Goal: Information Seeking & Learning: Learn about a topic

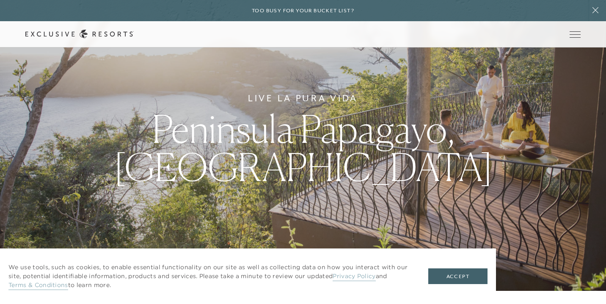
scroll to position [11, 0]
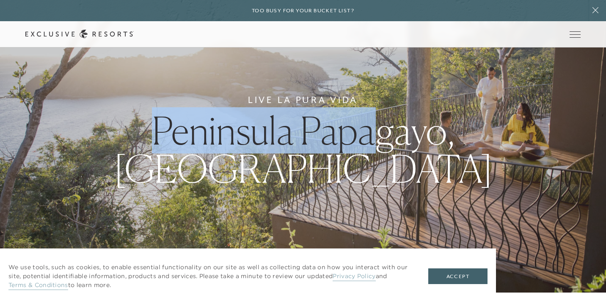
drag, startPoint x: 147, startPoint y: 124, endPoint x: 382, endPoint y: 124, distance: 235.9
click at [382, 124] on h1 "Peninsula Papagayo, [GEOGRAPHIC_DATA]" at bounding box center [303, 149] width 394 height 76
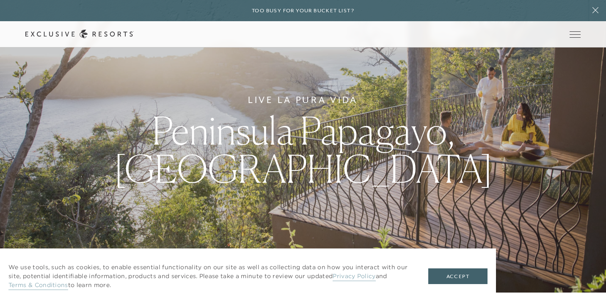
click at [443, 136] on span "Peninsula Papagayo, [GEOGRAPHIC_DATA]" at bounding box center [303, 149] width 379 height 84
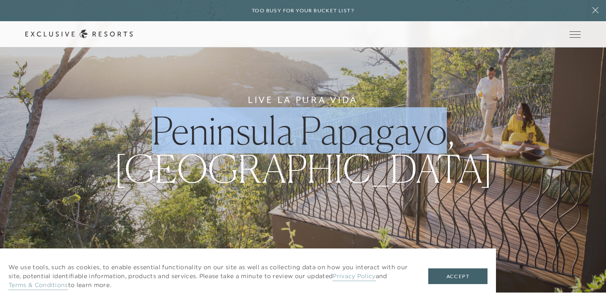
drag, startPoint x: 448, startPoint y: 136, endPoint x: 149, endPoint y: 141, distance: 299.4
click at [149, 142] on h1 "Peninsula Papagayo, [GEOGRAPHIC_DATA]" at bounding box center [303, 149] width 394 height 76
copy span "Peninsula Papagayo"
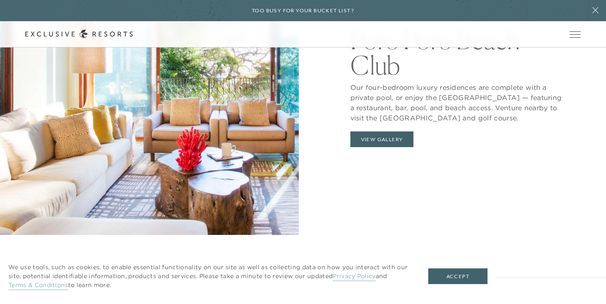
scroll to position [0, 0]
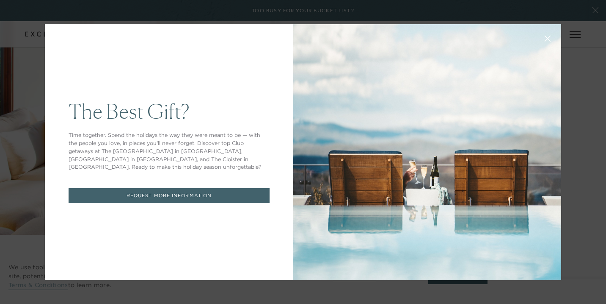
click at [597, 9] on div "The Best Gift? Time together. Spend the holidays the way they were meant to be …" at bounding box center [303, 152] width 606 height 304
click at [589, 26] on div "The Best Gift? Time together. Spend the holidays the way they were meant to be …" at bounding box center [303, 152] width 606 height 304
click at [586, 19] on div "The Best Gift? Time together. Spend the holidays the way they were meant to be …" at bounding box center [303, 152] width 606 height 304
click at [549, 36] on icon at bounding box center [548, 38] width 6 height 6
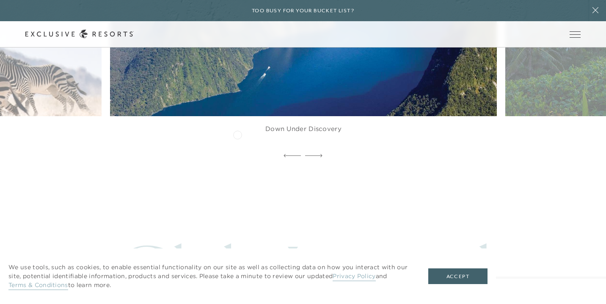
scroll to position [1774, 0]
click at [321, 153] on icon at bounding box center [313, 154] width 17 height 3
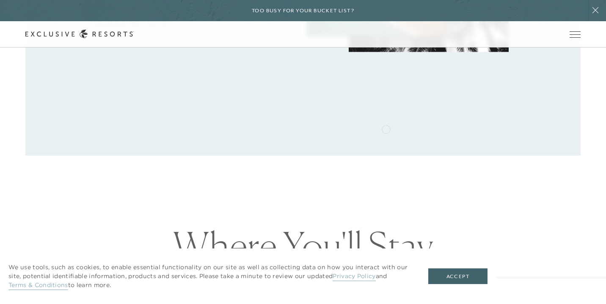
scroll to position [620, 0]
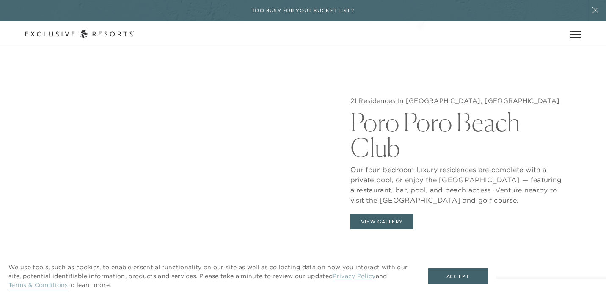
scroll to position [811, 0]
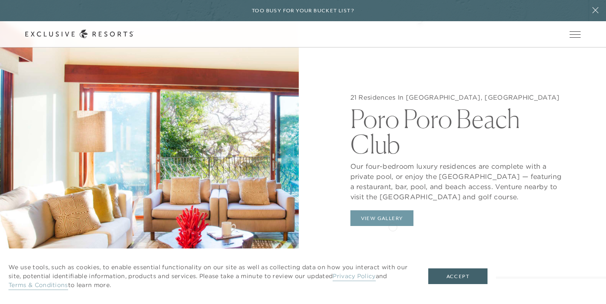
click at [391, 210] on button "View Gallery" at bounding box center [383, 218] width 64 height 16
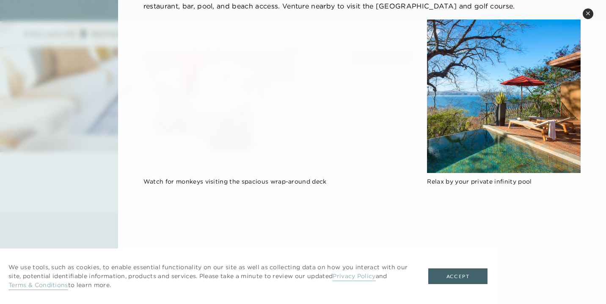
scroll to position [79, 0]
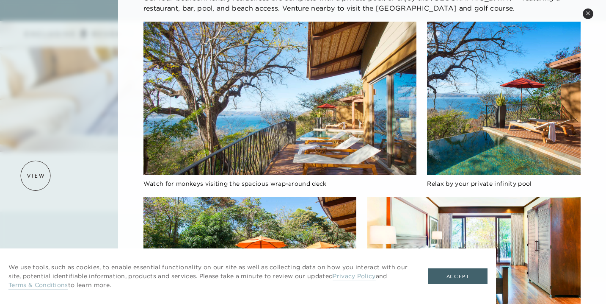
click at [36, 175] on div at bounding box center [303, 152] width 606 height 304
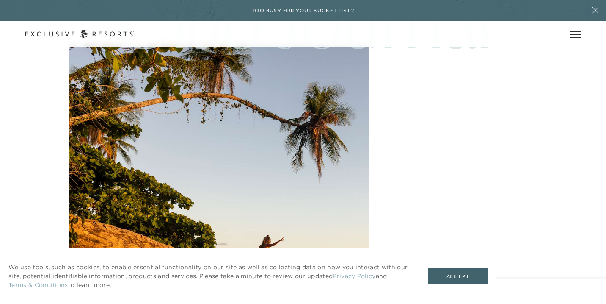
scroll to position [2029, 0]
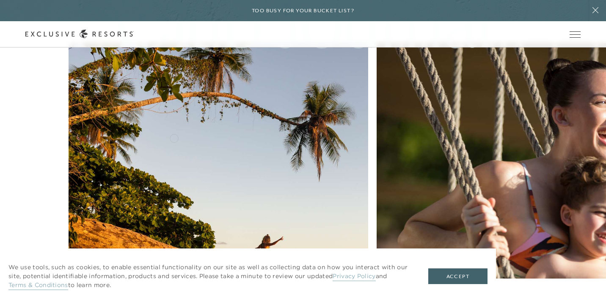
click at [166, 133] on img at bounding box center [219, 193] width 330 height 330
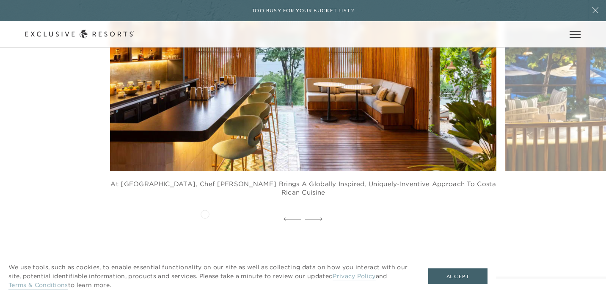
scroll to position [1099, 0]
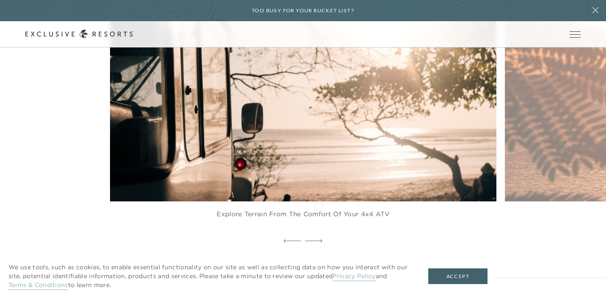
click at [319, 235] on div at bounding box center [313, 241] width 17 height 13
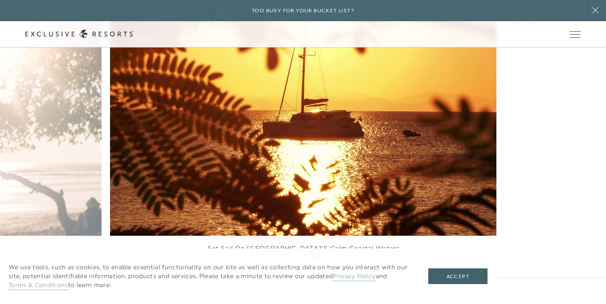
scroll to position [1472, 0]
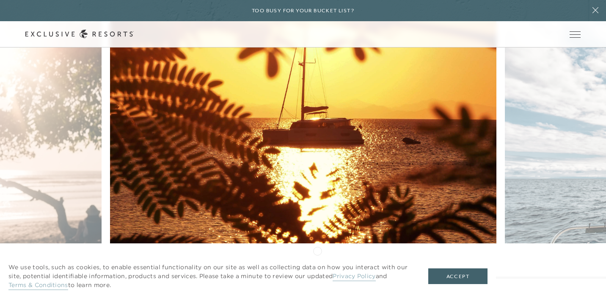
click at [318, 250] on div "We use tools, such as cookies, to enable essential functionality on our site as…" at bounding box center [248, 275] width 496 height 55
click at [320, 281] on icon at bounding box center [313, 282] width 17 height 3
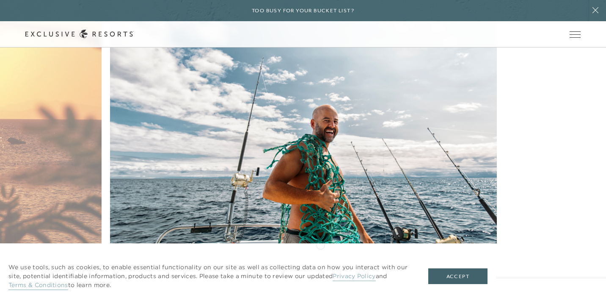
click at [321, 281] on icon at bounding box center [313, 282] width 17 height 3
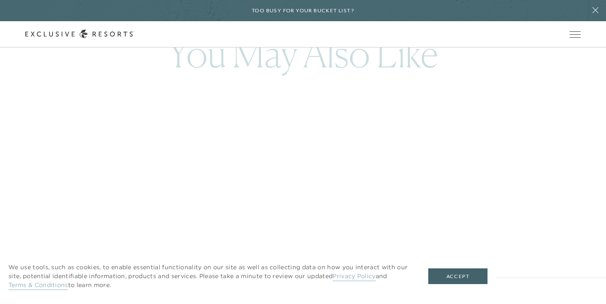
scroll to position [3023, 0]
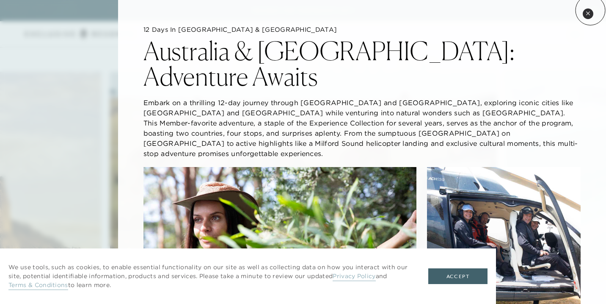
click at [591, 10] on button "Close quickview" at bounding box center [588, 13] width 11 height 11
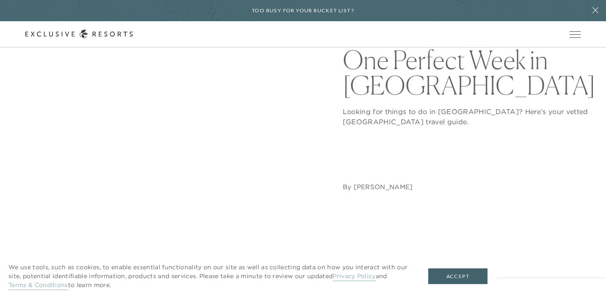
scroll to position [0, 0]
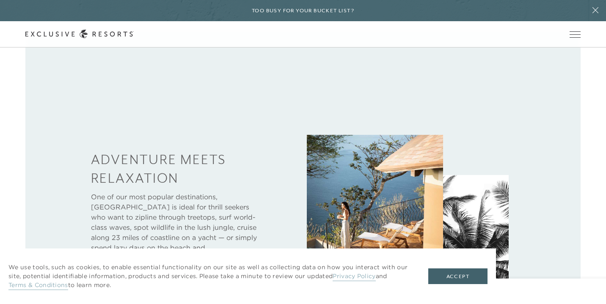
scroll to position [433, 0]
